Goal: Information Seeking & Learning: Learn about a topic

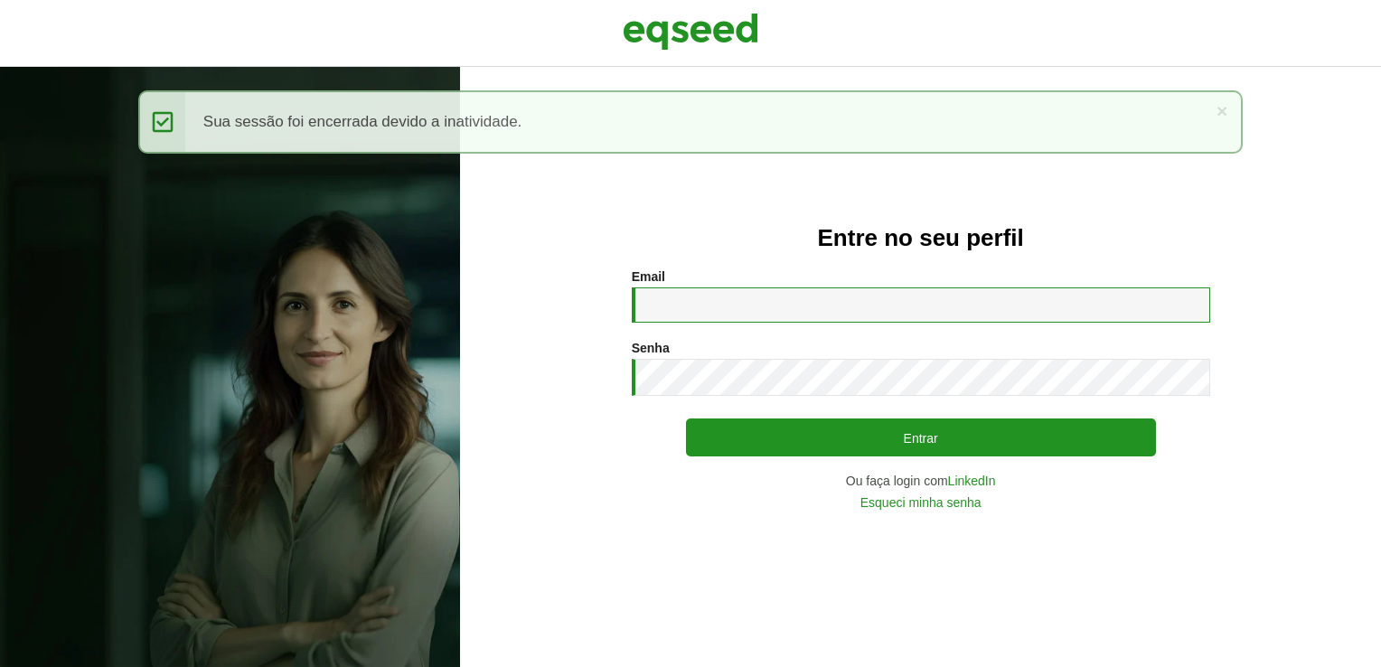
drag, startPoint x: 755, startPoint y: 297, endPoint x: 759, endPoint y: 313, distance: 16.0
click at [755, 296] on input "Email *" at bounding box center [921, 304] width 578 height 35
type input "**********"
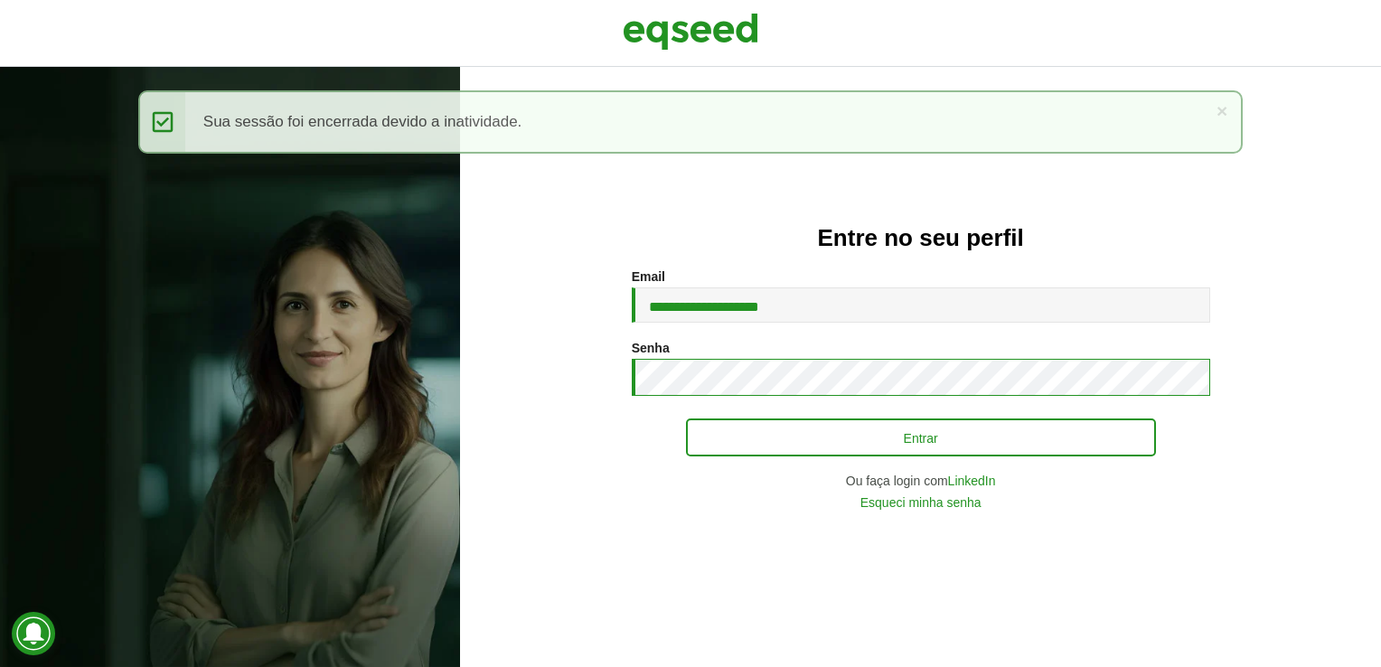
click at [686, 418] on button "Entrar" at bounding box center [921, 437] width 470 height 38
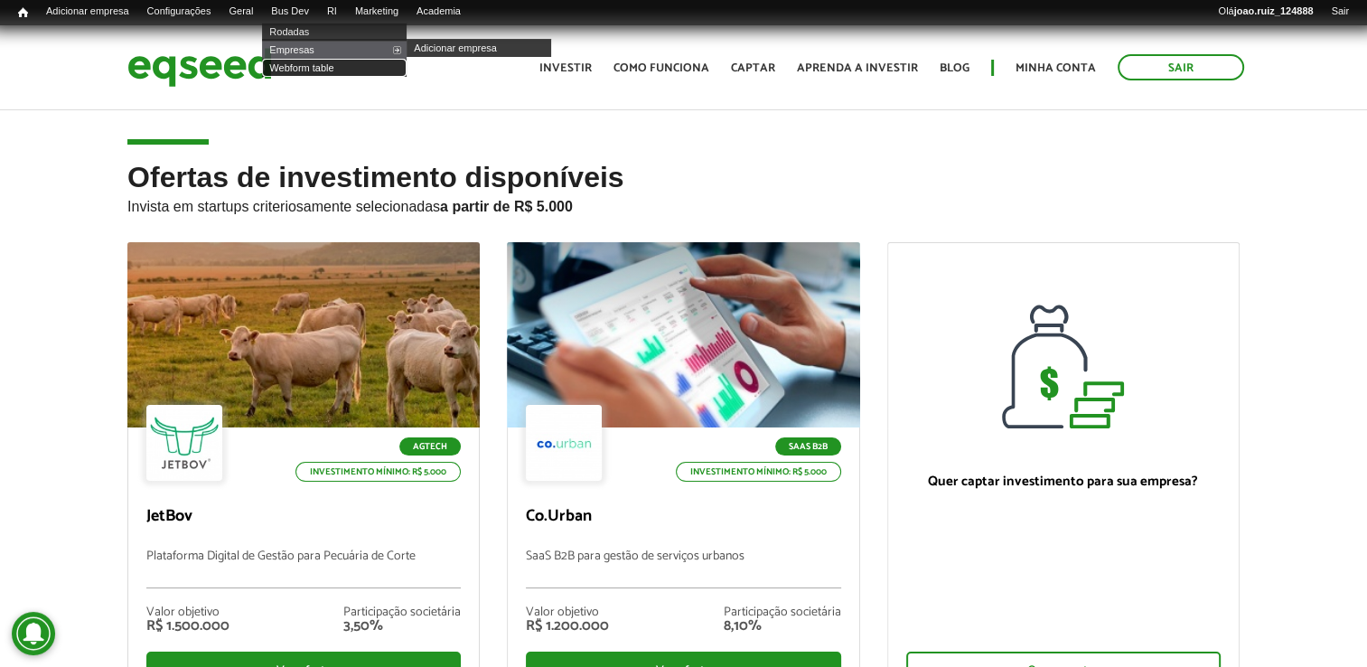
click at [319, 63] on link "Webform table" at bounding box center [334, 68] width 145 height 18
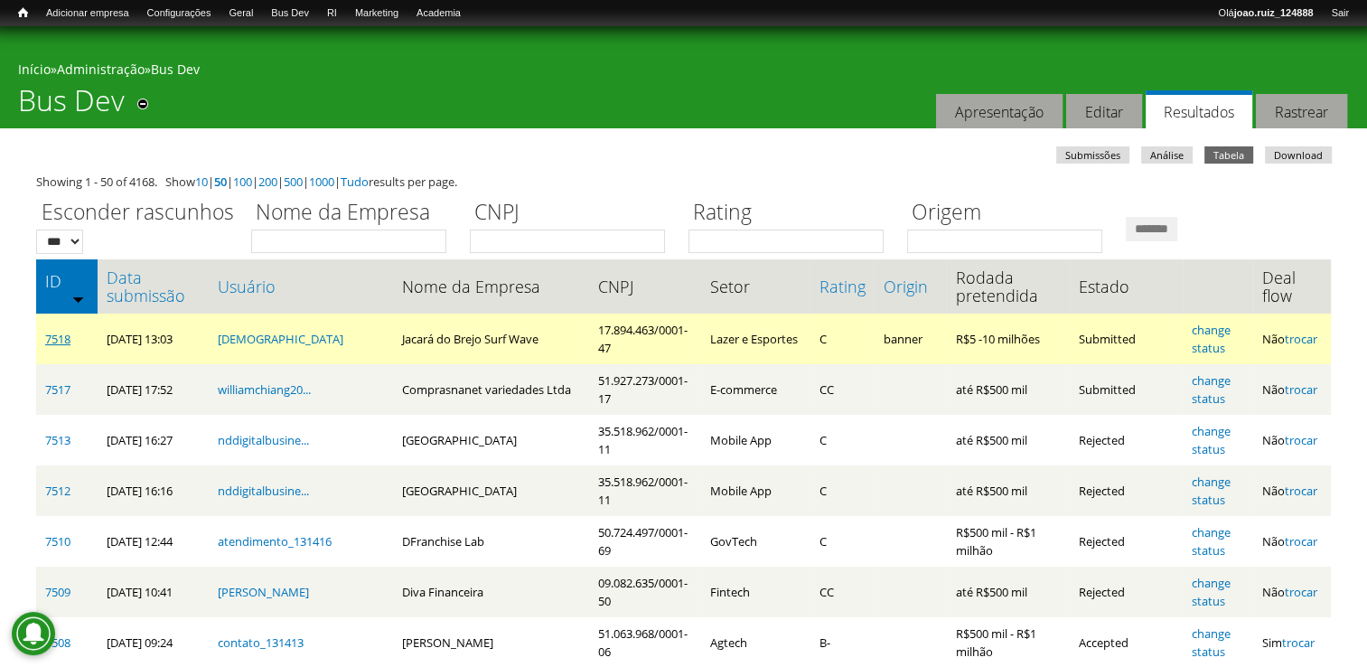
click at [69, 338] on link "7518" at bounding box center [57, 339] width 25 height 16
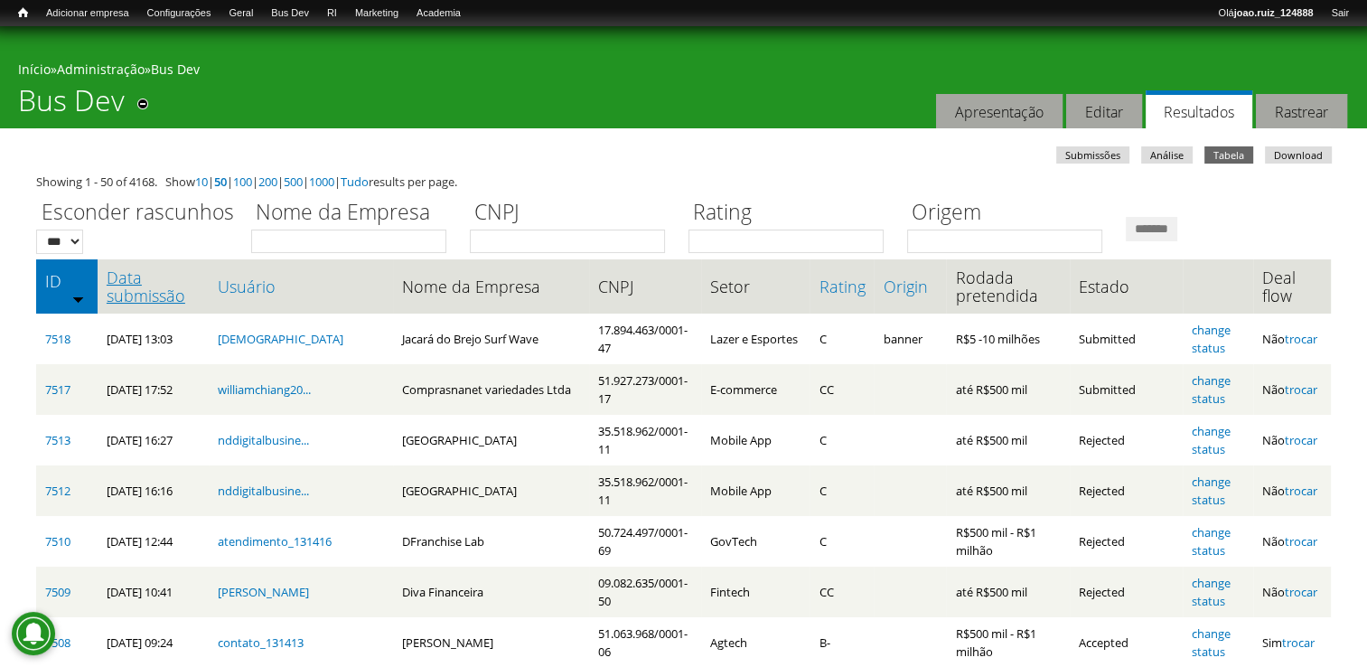
click at [136, 302] on link "Data submissão" at bounding box center [154, 286] width 94 height 36
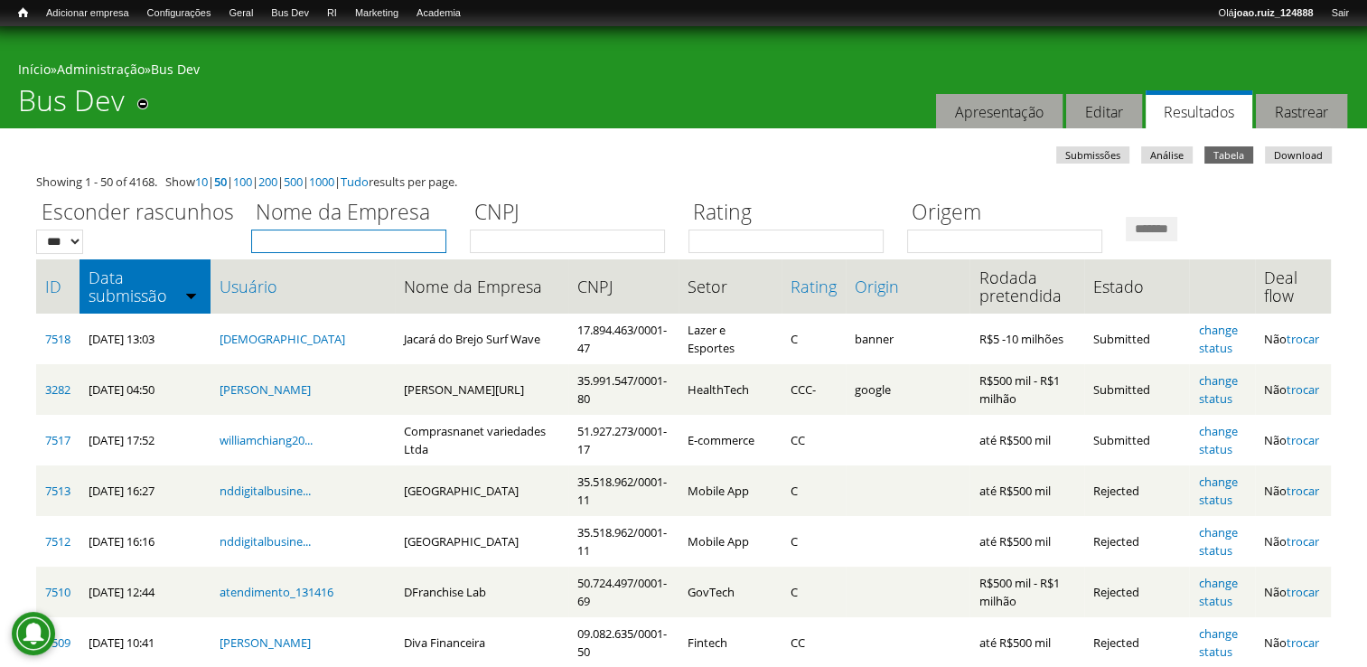
click at [300, 241] on input "Nome da Empresa" at bounding box center [348, 241] width 195 height 23
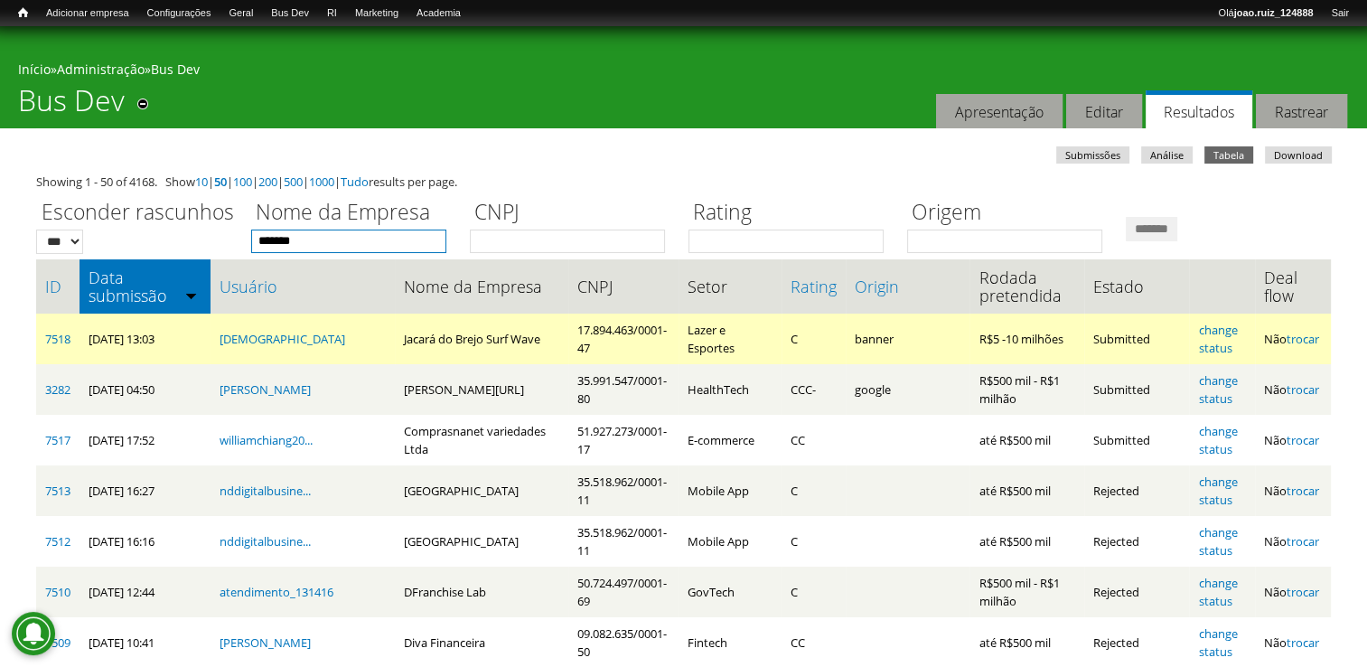
type input "*******"
click at [1126, 217] on input "*******" at bounding box center [1152, 229] width 52 height 24
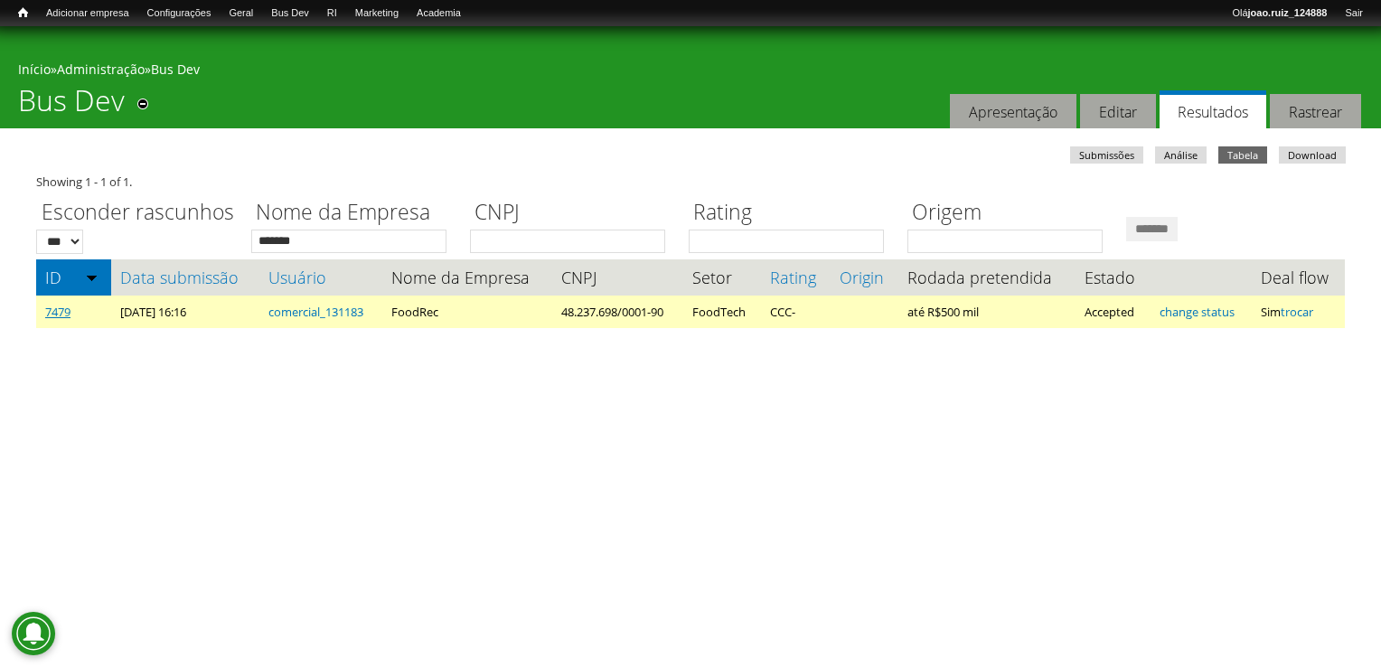
click at [50, 311] on link "7479" at bounding box center [57, 312] width 25 height 16
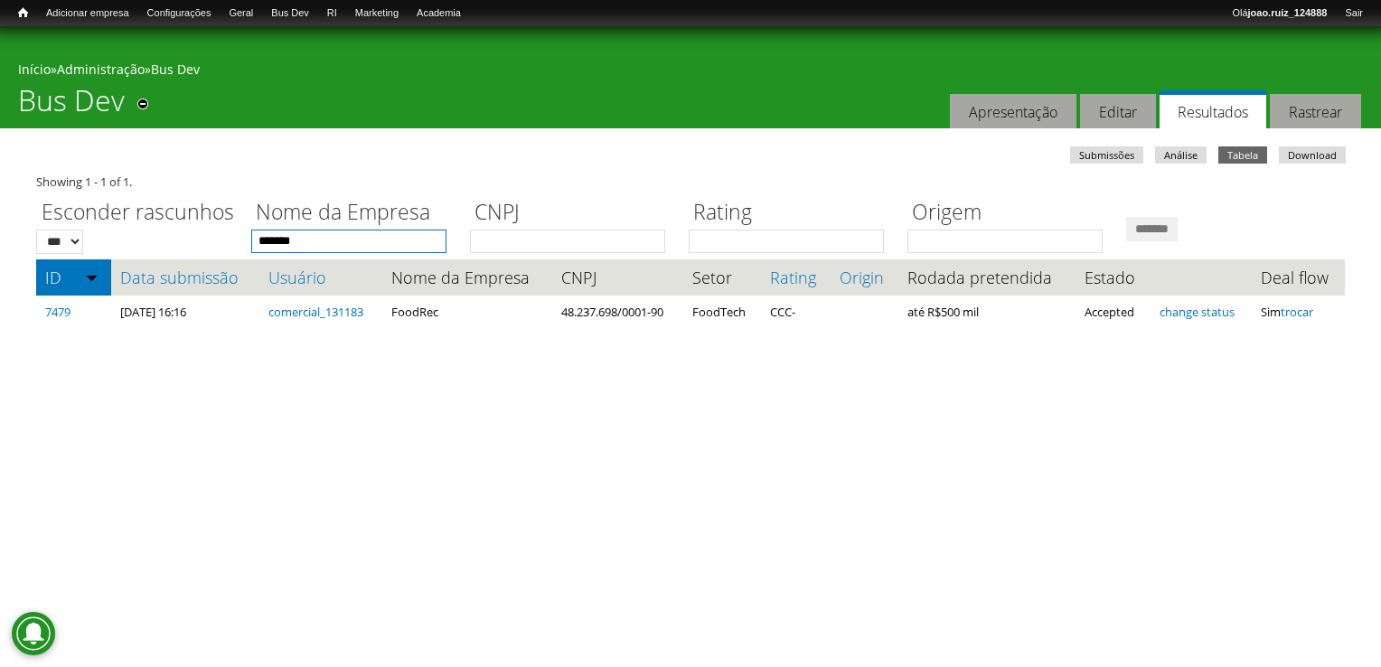
drag, startPoint x: 333, startPoint y: 236, endPoint x: 263, endPoint y: 214, distance: 72.9
click at [267, 221] on div "Nome da Empresa *******" at bounding box center [360, 221] width 219 height 61
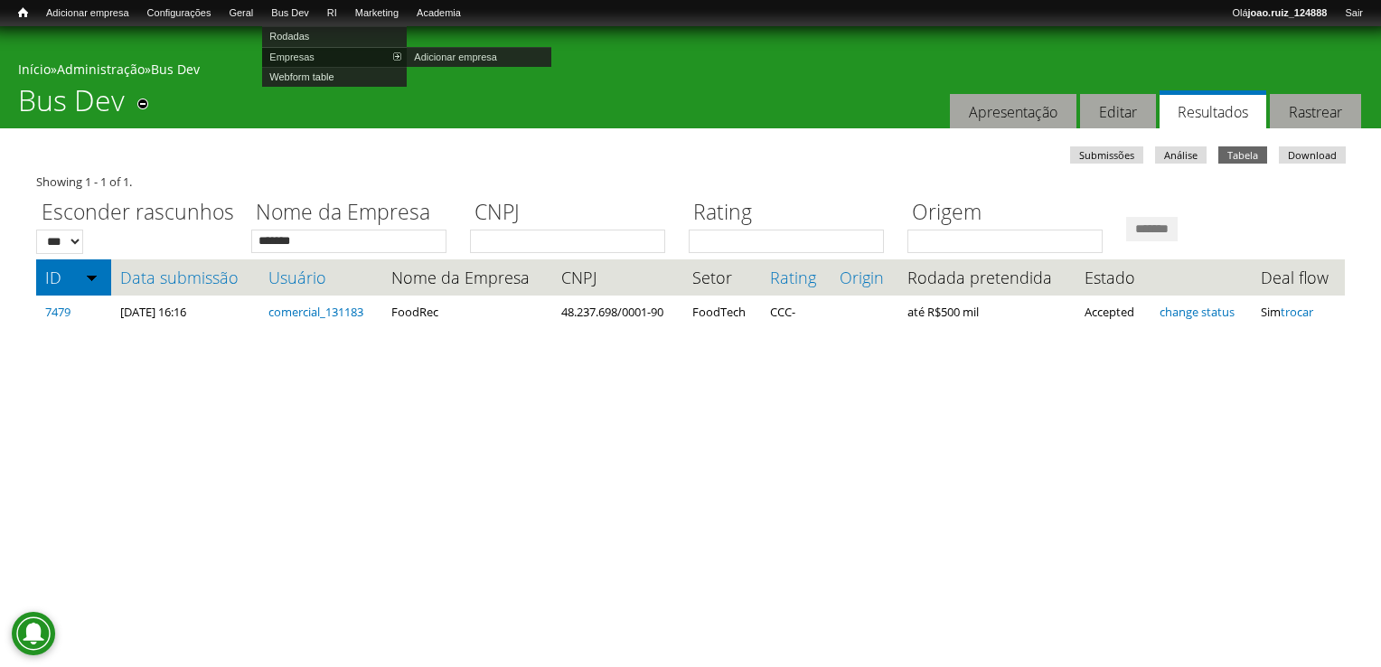
click at [324, 59] on link "Empresas" at bounding box center [334, 57] width 145 height 20
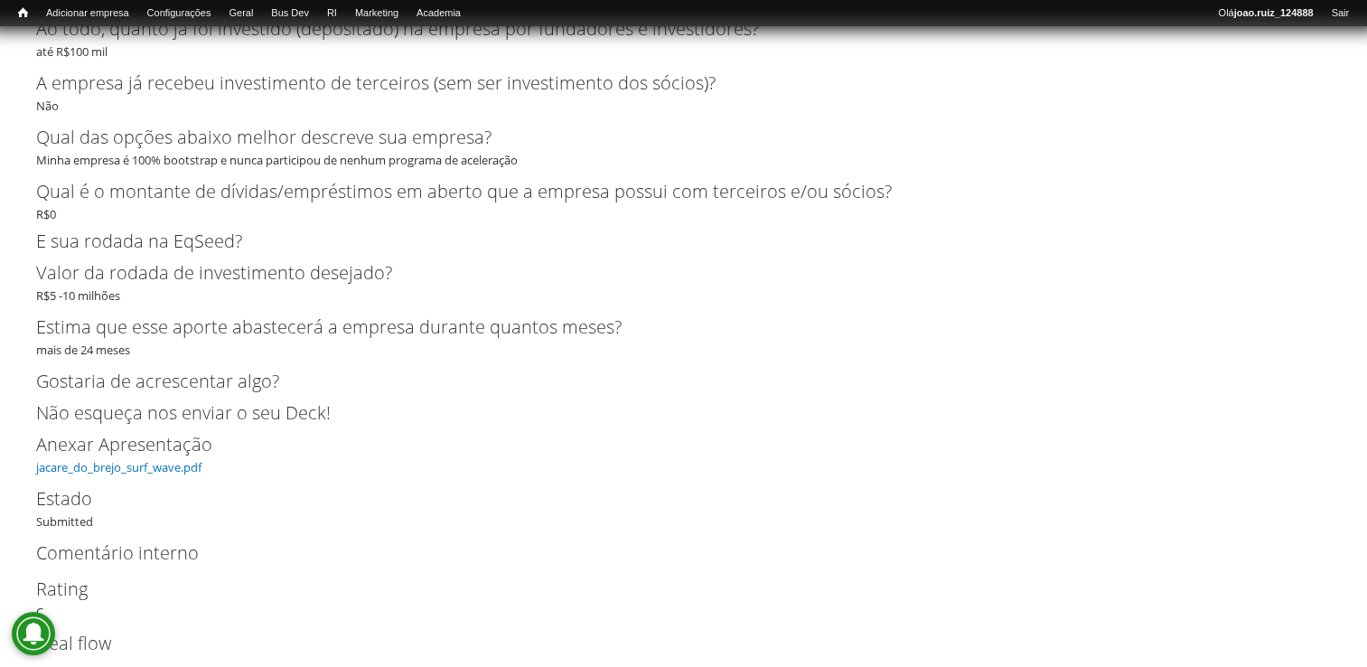
scroll to position [3574, 0]
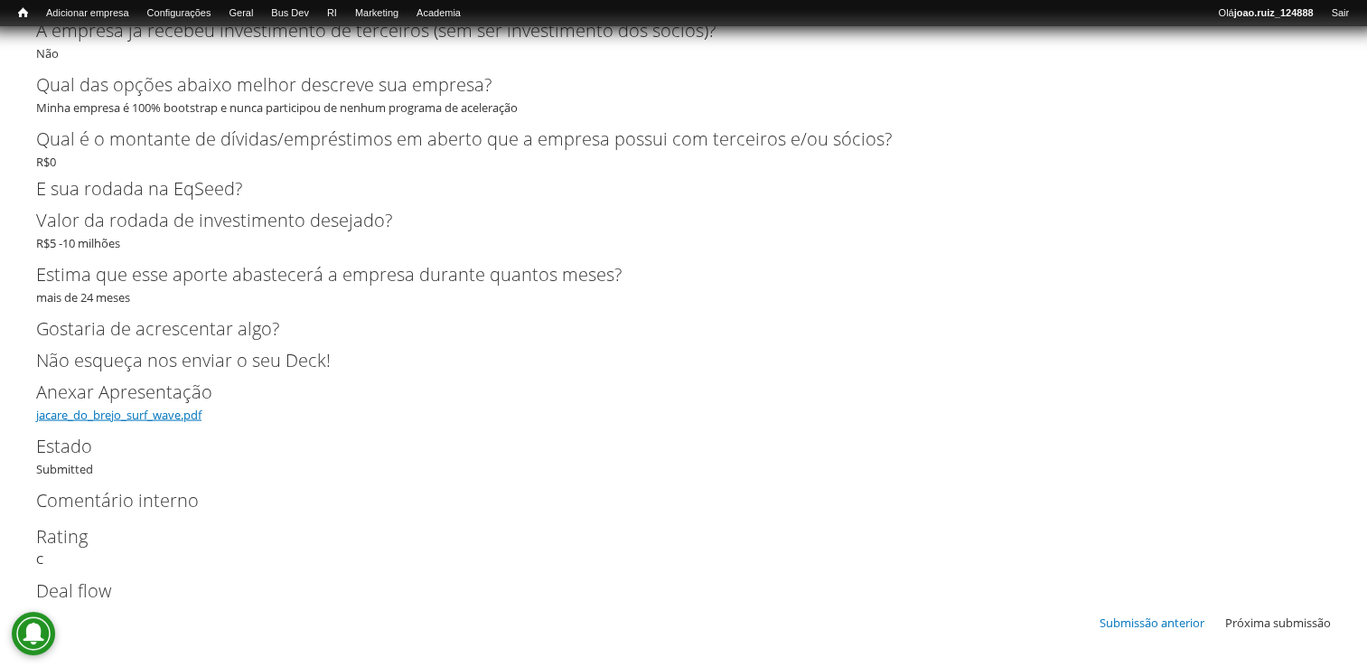
click at [171, 417] on link "jacare_do_brejo_surf_wave.pdf" at bounding box center [118, 415] width 165 height 16
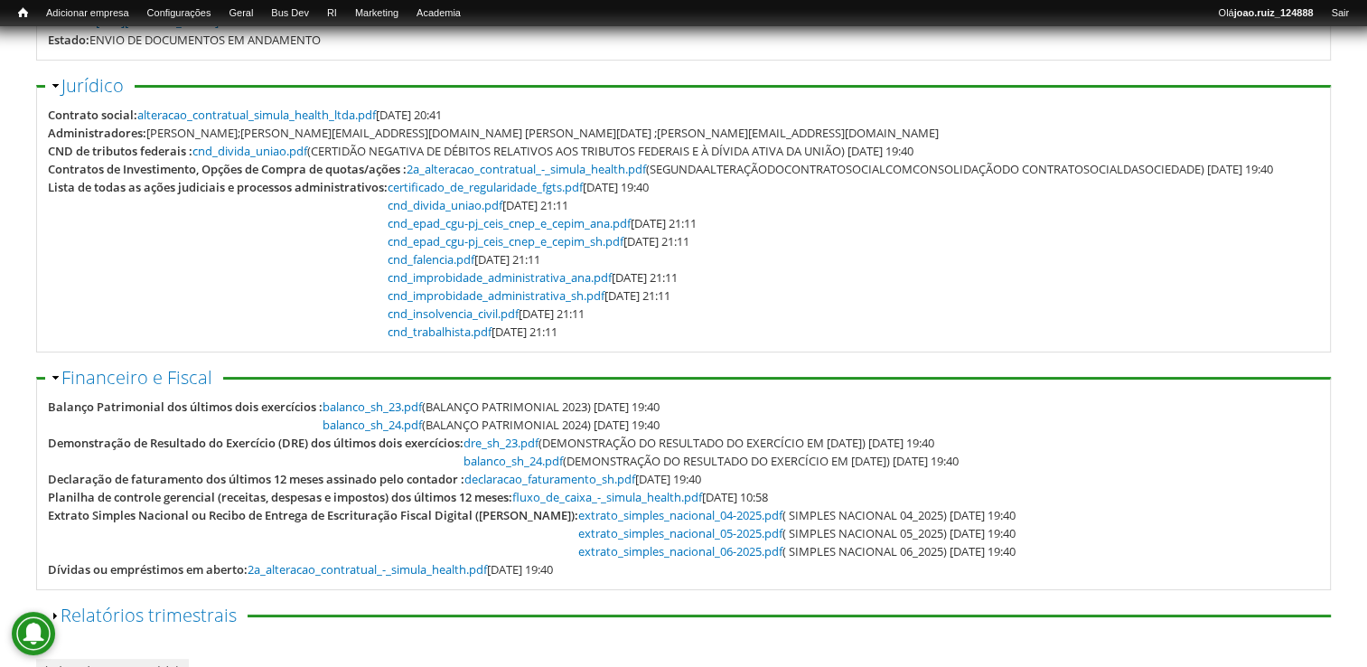
scroll to position [181, 0]
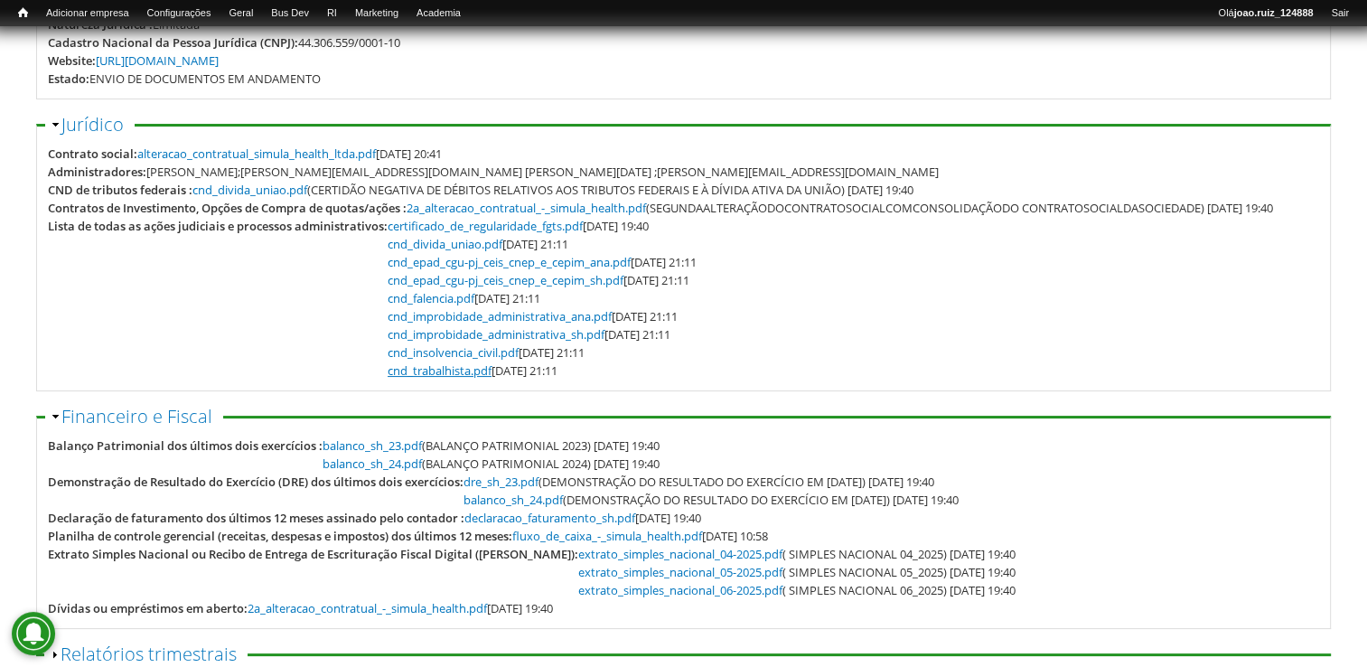
click at [481, 379] on link "cnd_trabalhista.pdf" at bounding box center [440, 370] width 104 height 16
click at [465, 361] on link "cnd_insolvencia_civil.pdf" at bounding box center [453, 352] width 131 height 16
click at [470, 343] on link "cnd_improbidade_administrativa_sh.pdf" at bounding box center [496, 334] width 217 height 16
click at [474, 306] on link "cnd_falencia.pdf" at bounding box center [431, 298] width 87 height 16
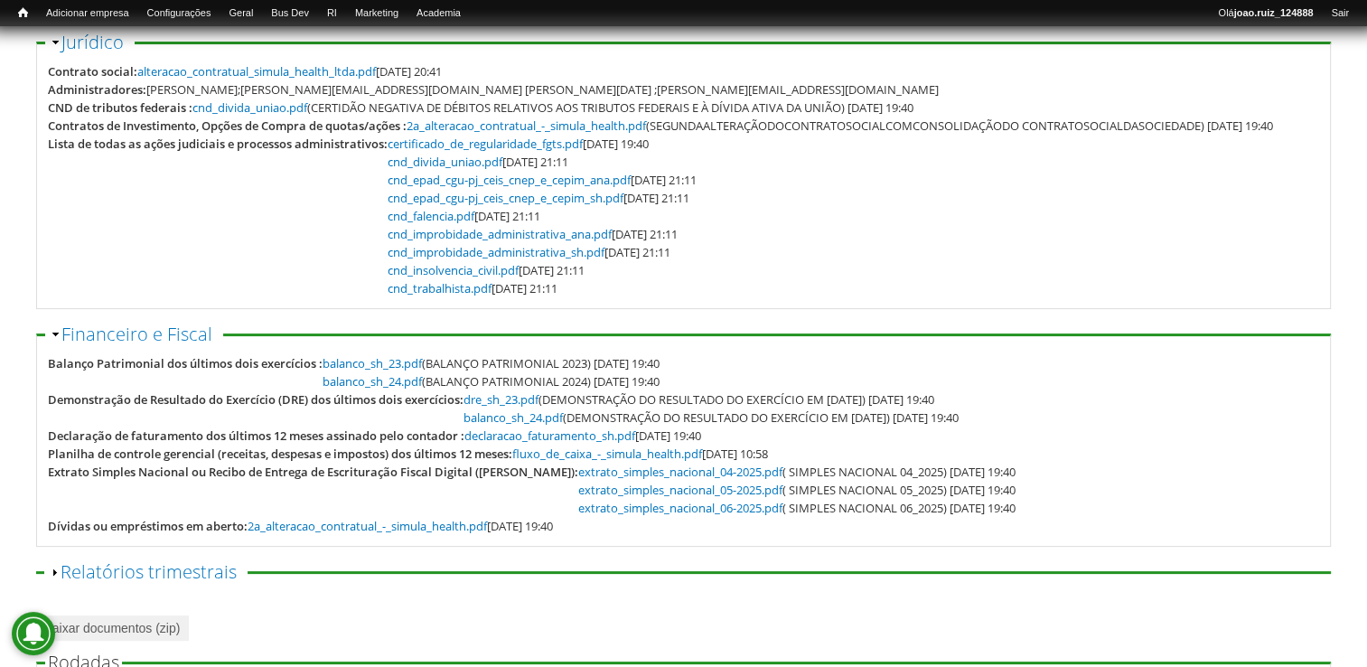
scroll to position [362, 0]
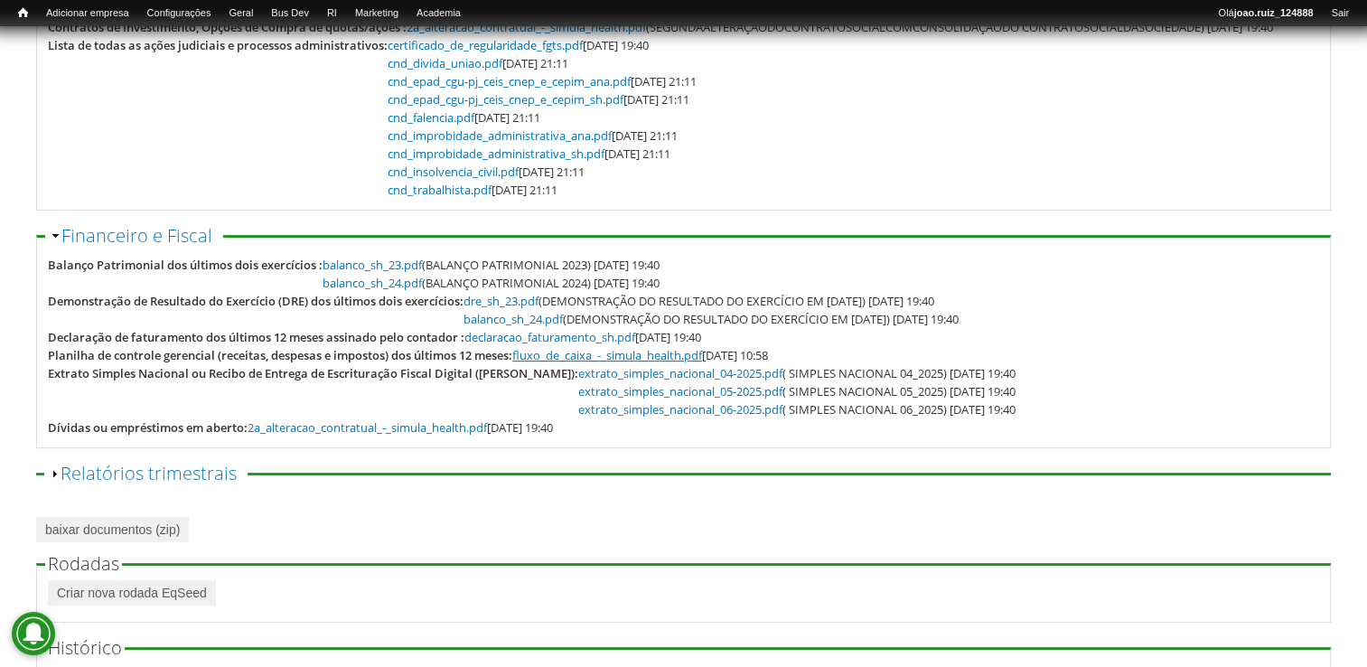
click at [702, 363] on link "fluxo_de_caixa_-_simula_health.pdf" at bounding box center [607, 355] width 190 height 16
click at [513, 309] on link "dre_sh_23.pdf" at bounding box center [501, 301] width 75 height 16
click at [530, 327] on link "balanco_sh_24.pdf" at bounding box center [513, 319] width 99 height 16
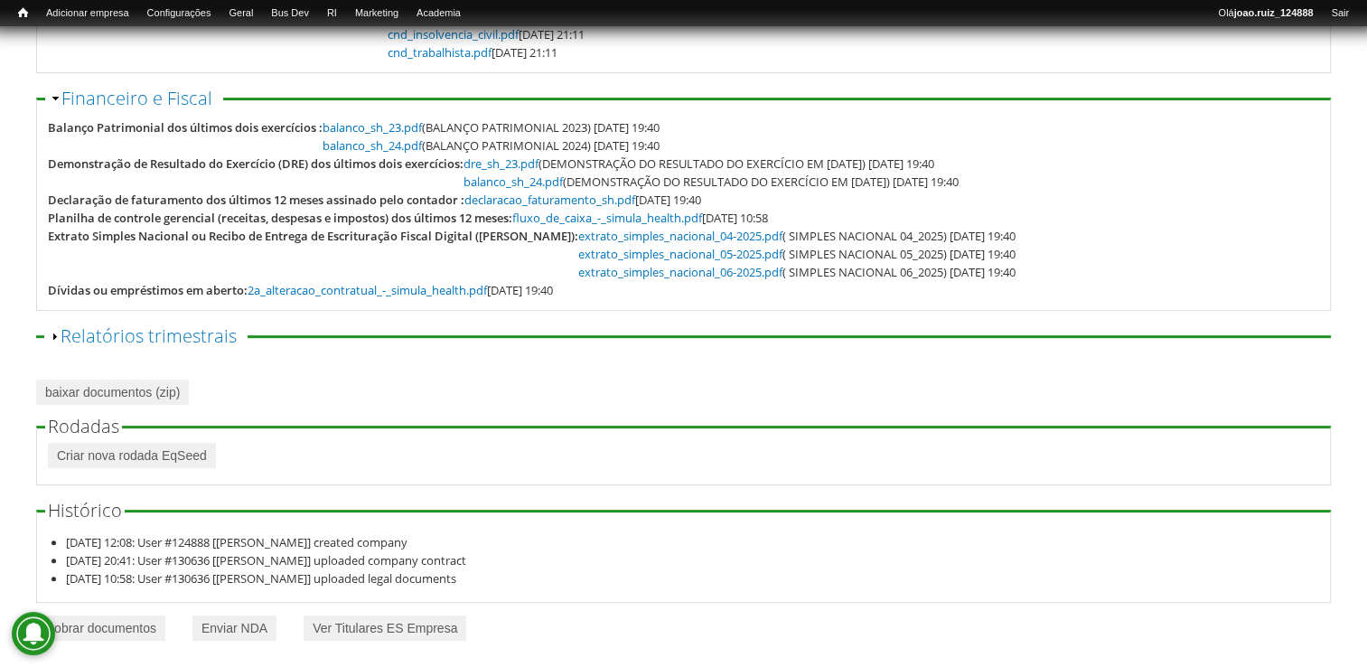
scroll to position [525, 0]
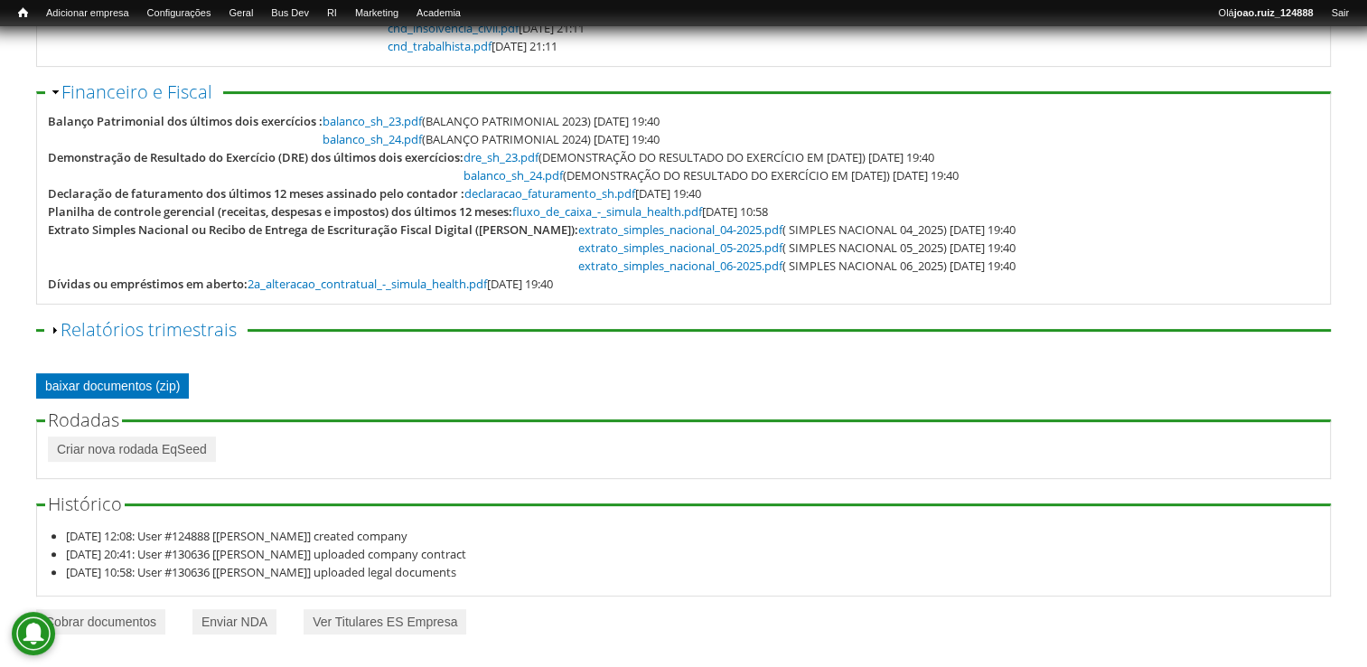
click at [174, 389] on link "baixar documentos (zip)" at bounding box center [112, 385] width 153 height 25
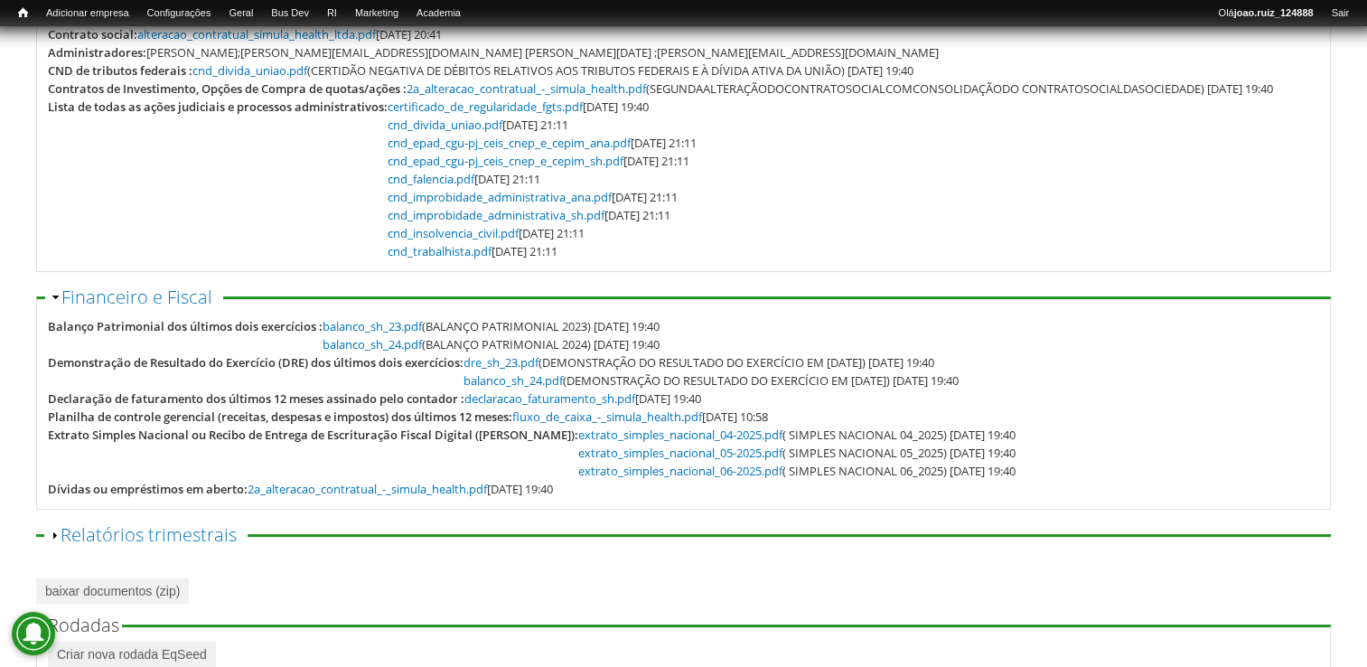
scroll to position [164, 0]
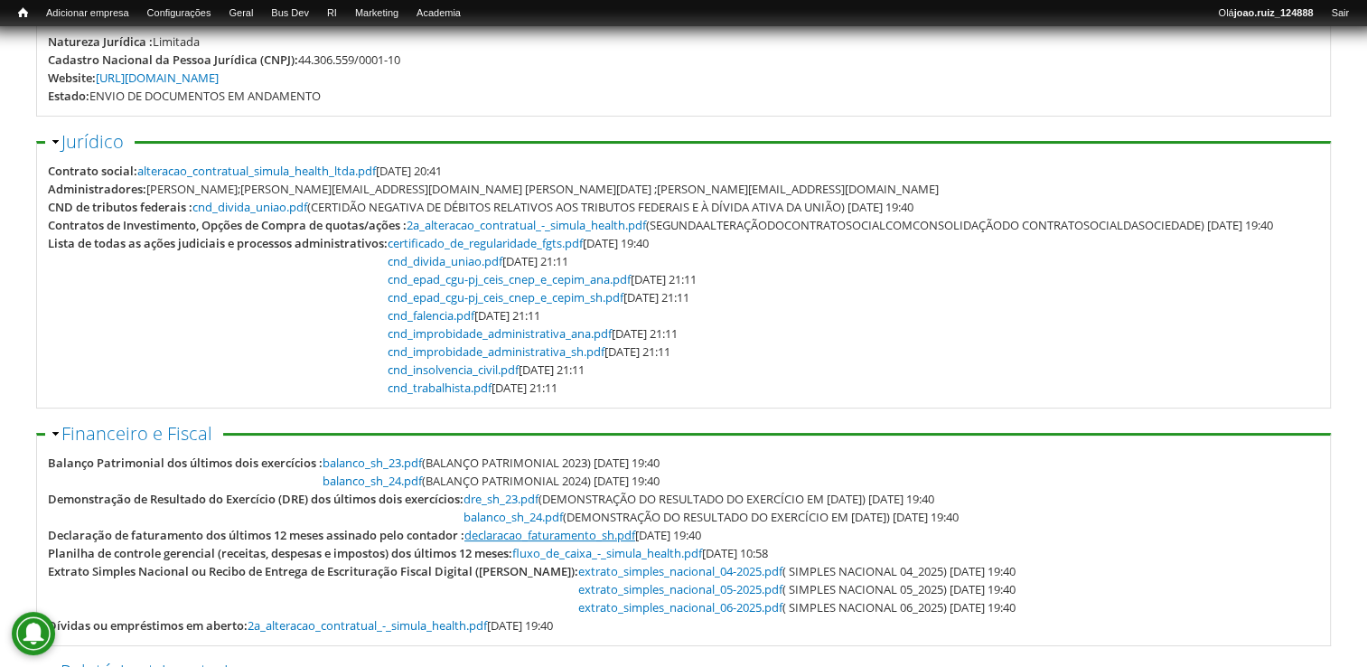
click at [577, 543] on link "declaracao_faturamento_sh.pdf" at bounding box center [550, 535] width 171 height 16
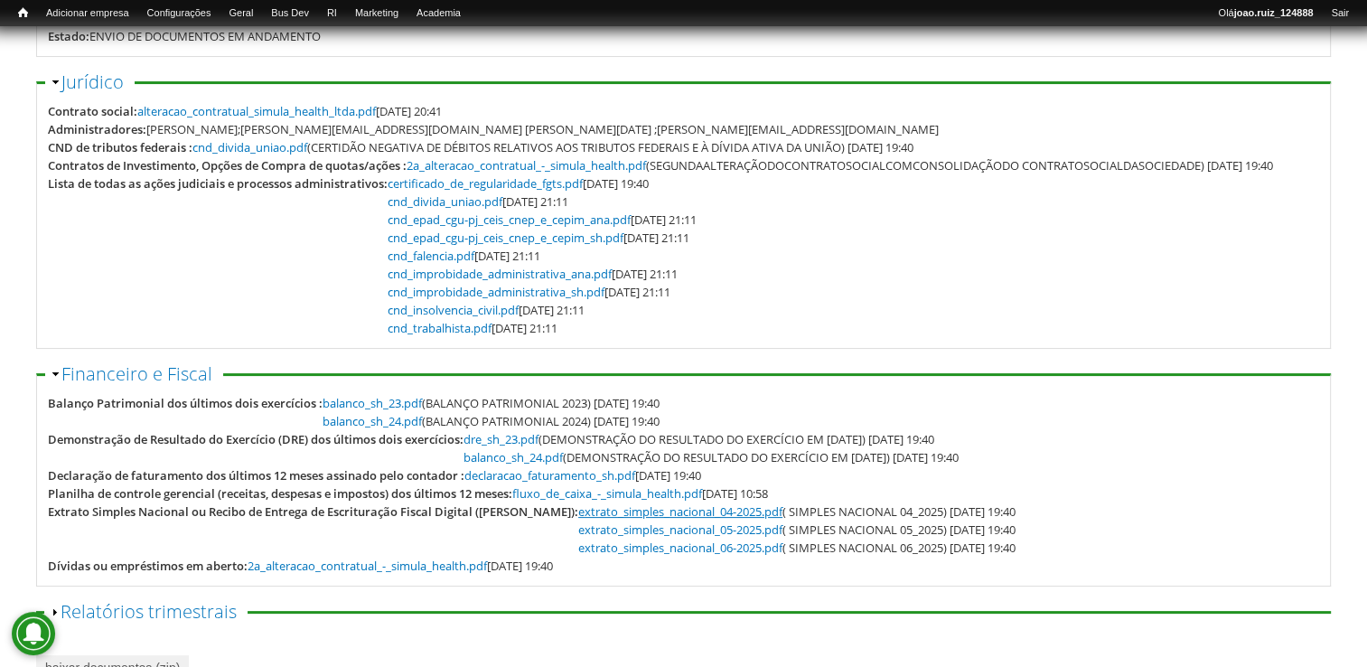
scroll to position [254, 0]
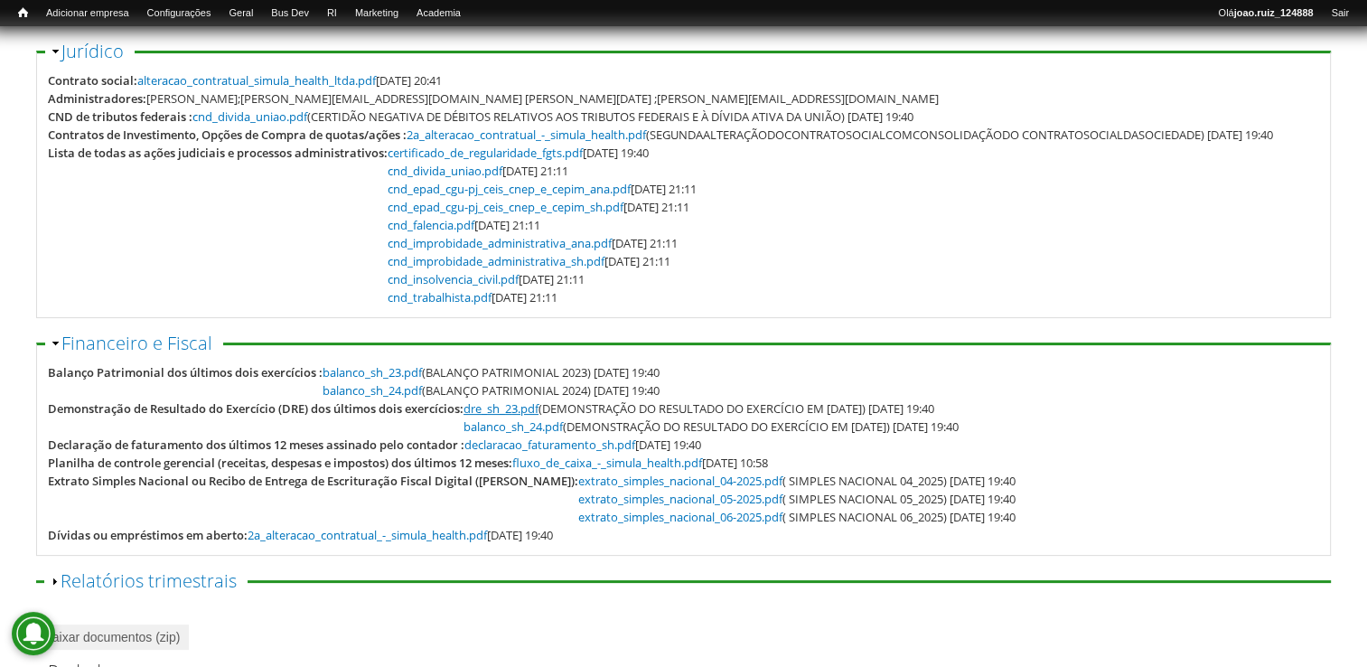
click at [514, 417] on link "dre_sh_23.pdf" at bounding box center [501, 408] width 75 height 16
click at [531, 435] on link "balanco_sh_24.pdf" at bounding box center [513, 426] width 99 height 16
